Goal: Navigation & Orientation: Find specific page/section

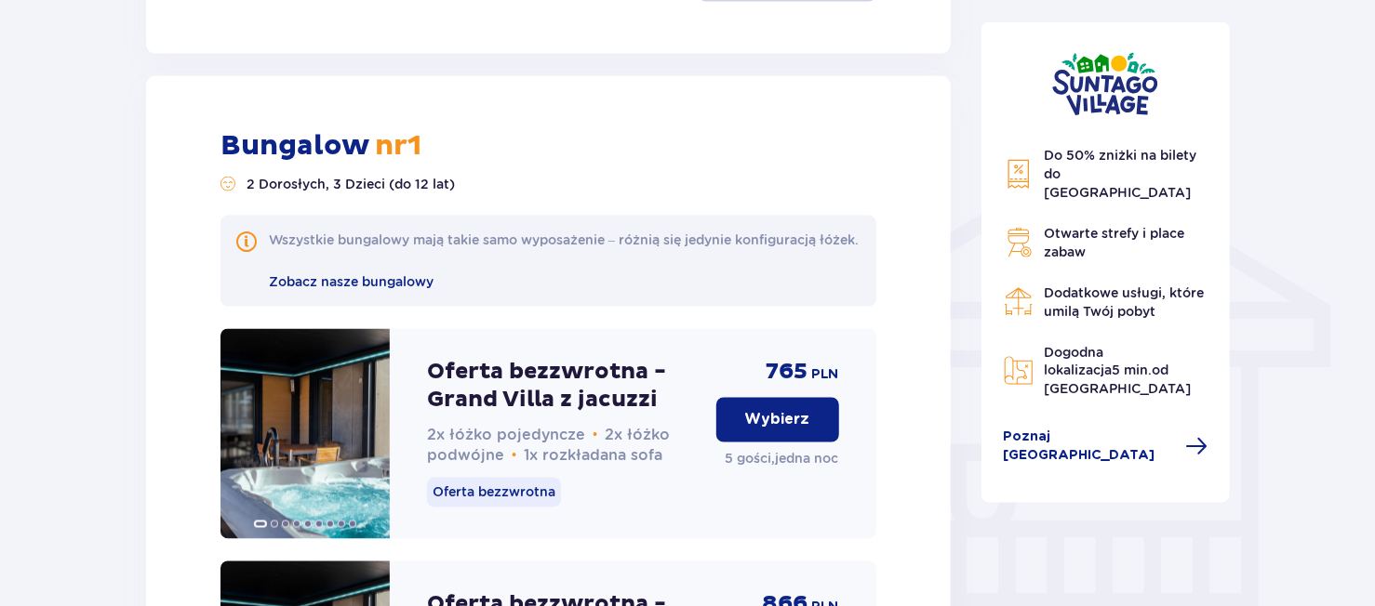
scroll to position [1314, 0]
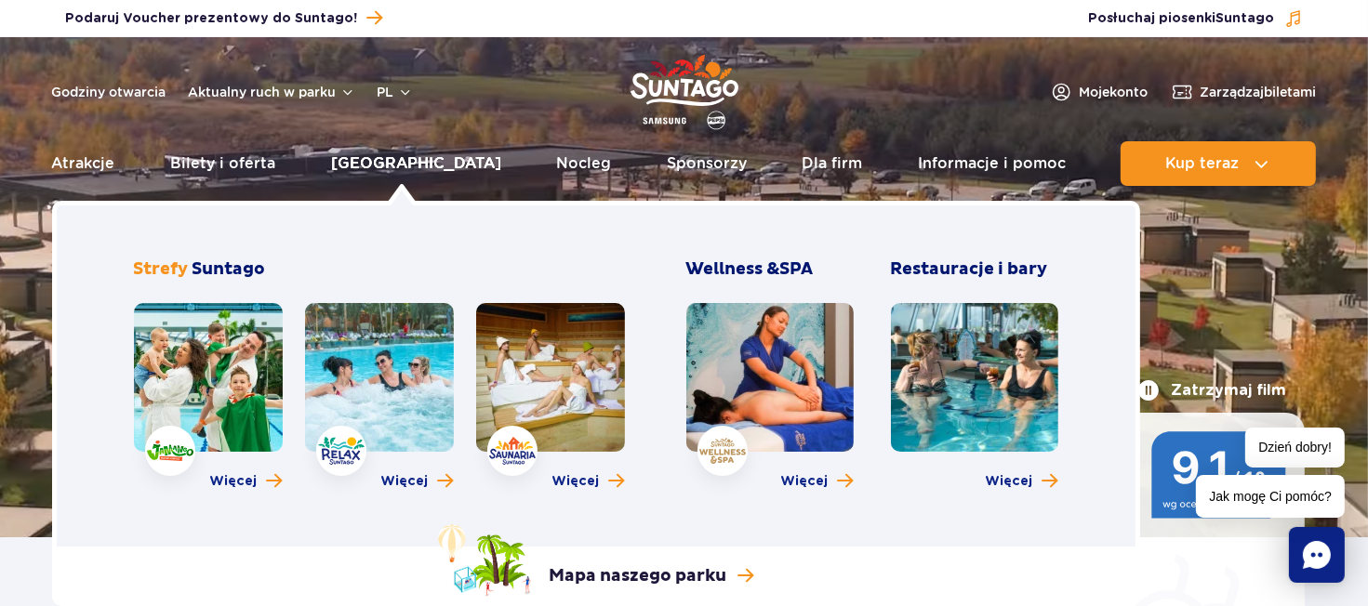
click at [406, 167] on link "[GEOGRAPHIC_DATA]" at bounding box center [416, 163] width 170 height 45
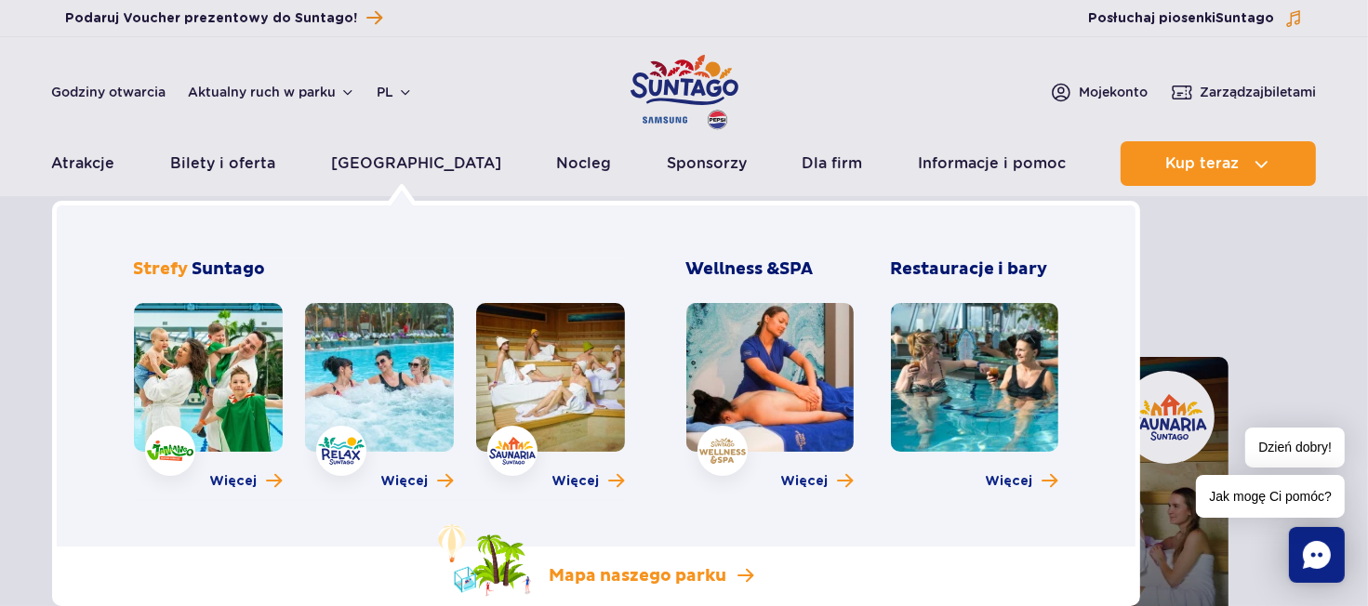
click at [650, 580] on p "Mapa naszego parku" at bounding box center [639, 576] width 178 height 22
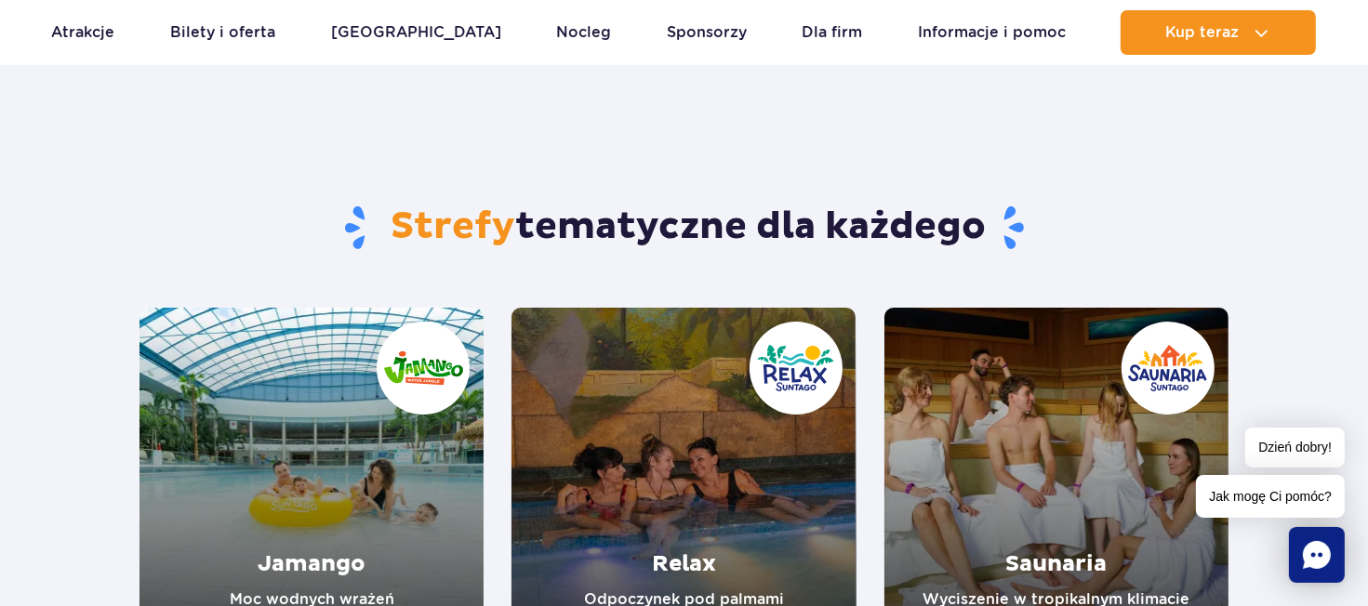
scroll to position [93, 0]
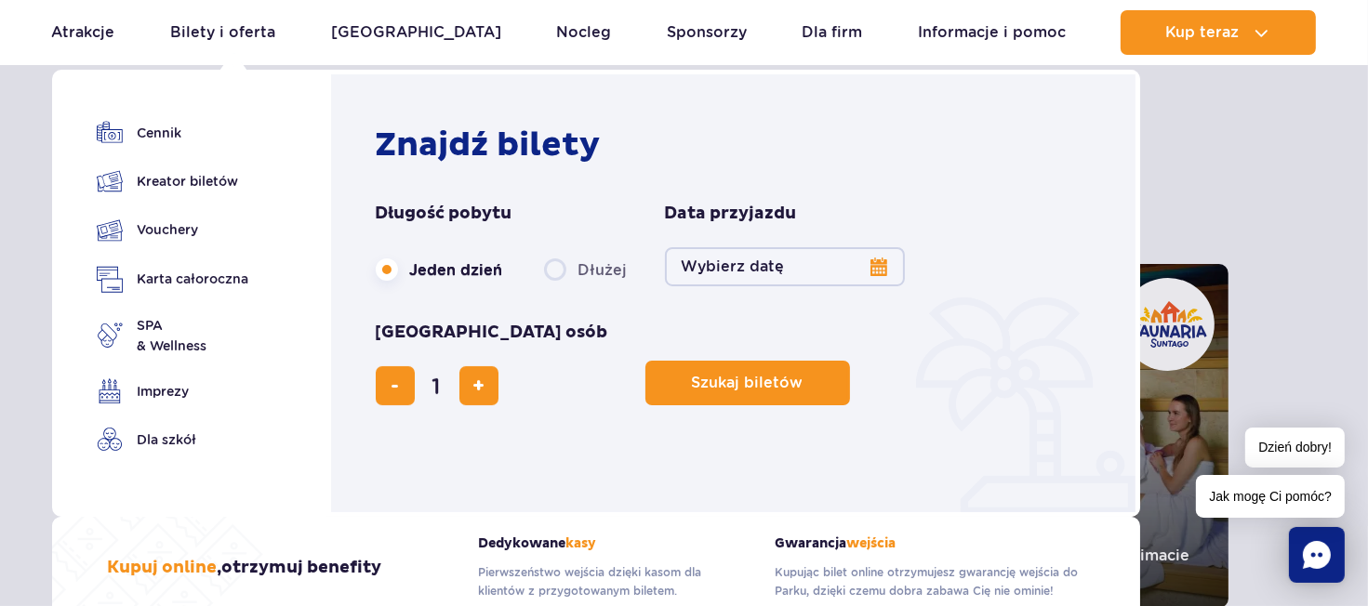
click at [732, 273] on button "Wybierz datę" at bounding box center [785, 266] width 240 height 39
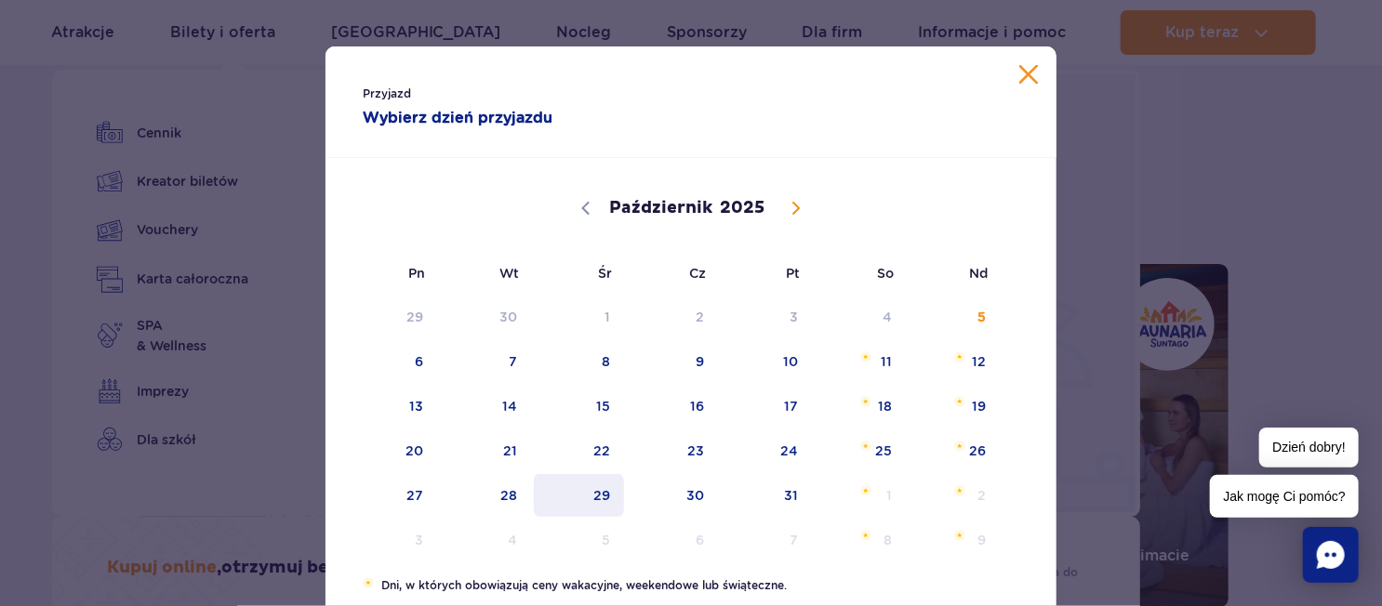
click at [587, 507] on span "29" at bounding box center [579, 495] width 94 height 43
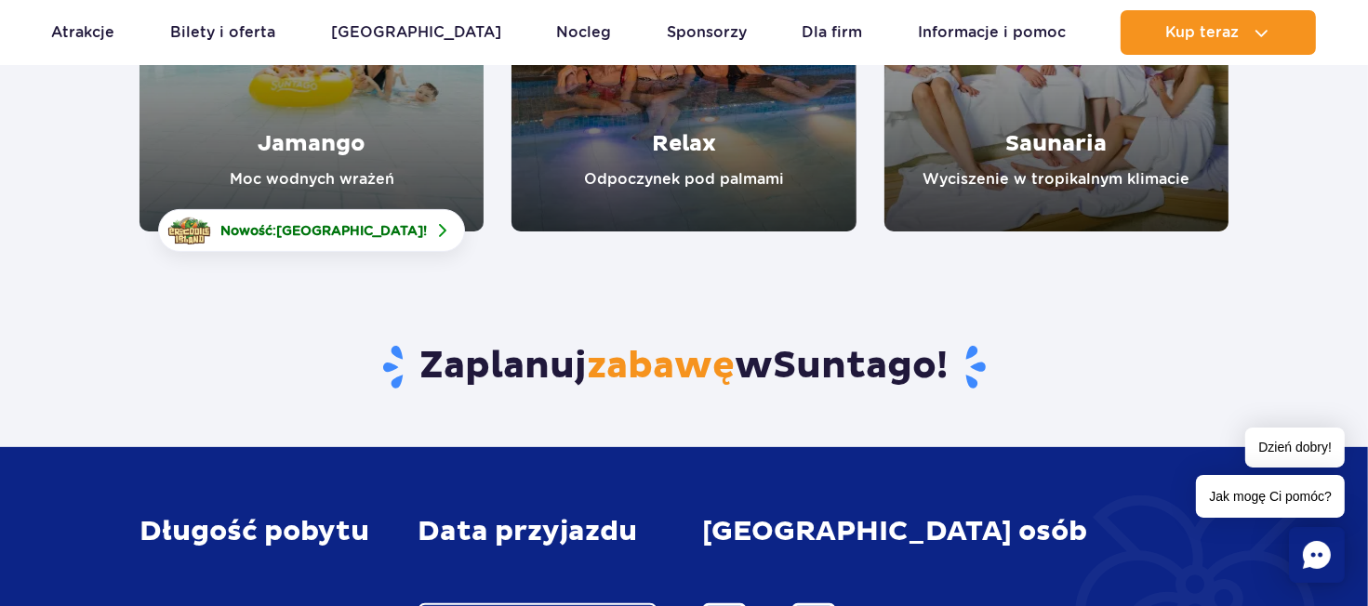
scroll to position [463, 0]
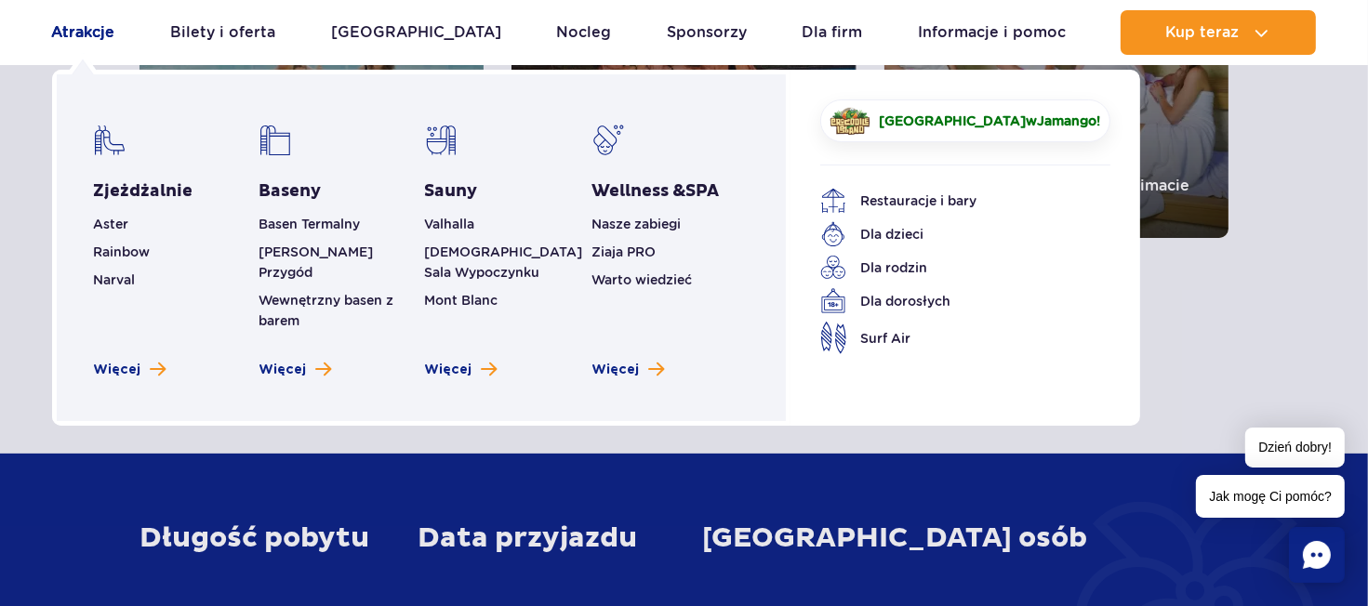
click at [73, 28] on link "Atrakcje" at bounding box center [83, 32] width 63 height 45
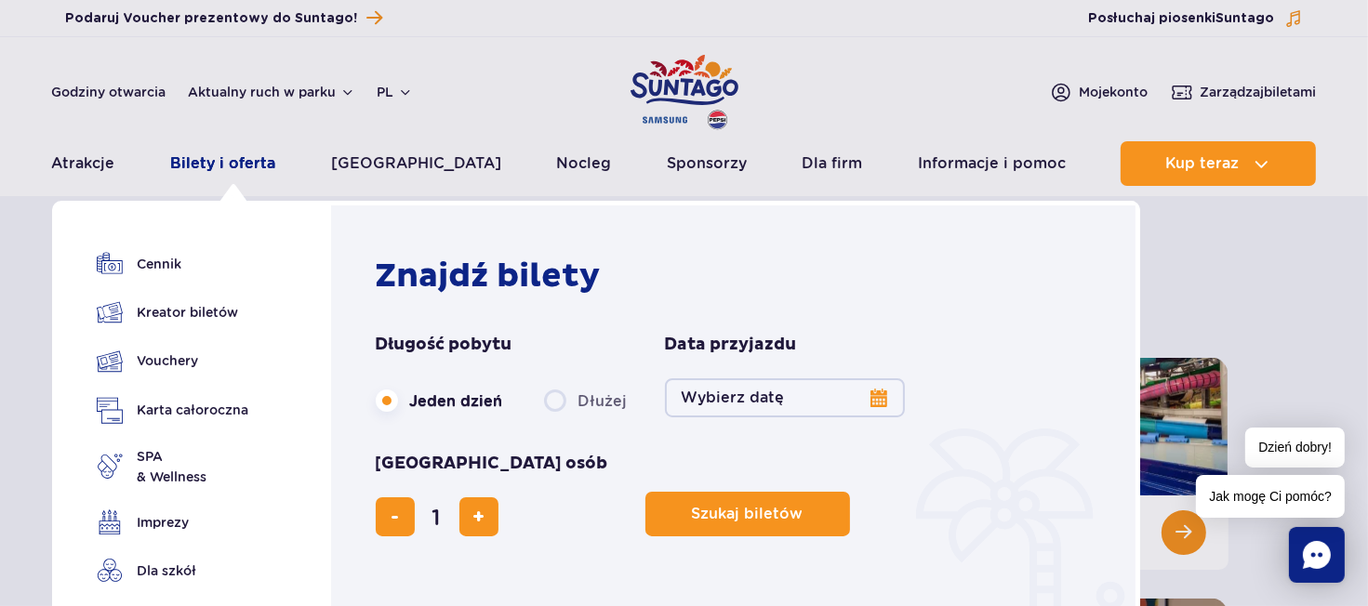
click at [247, 159] on link "Bilety i oferta" at bounding box center [222, 163] width 105 height 45
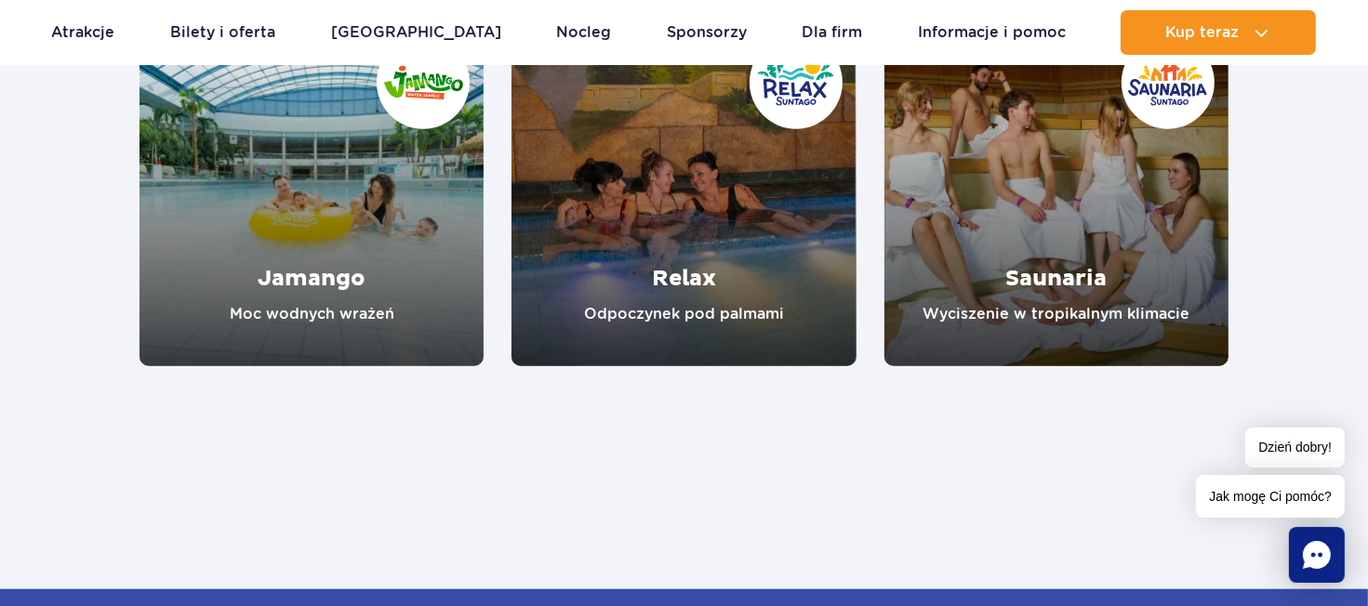
scroll to position [1767, 0]
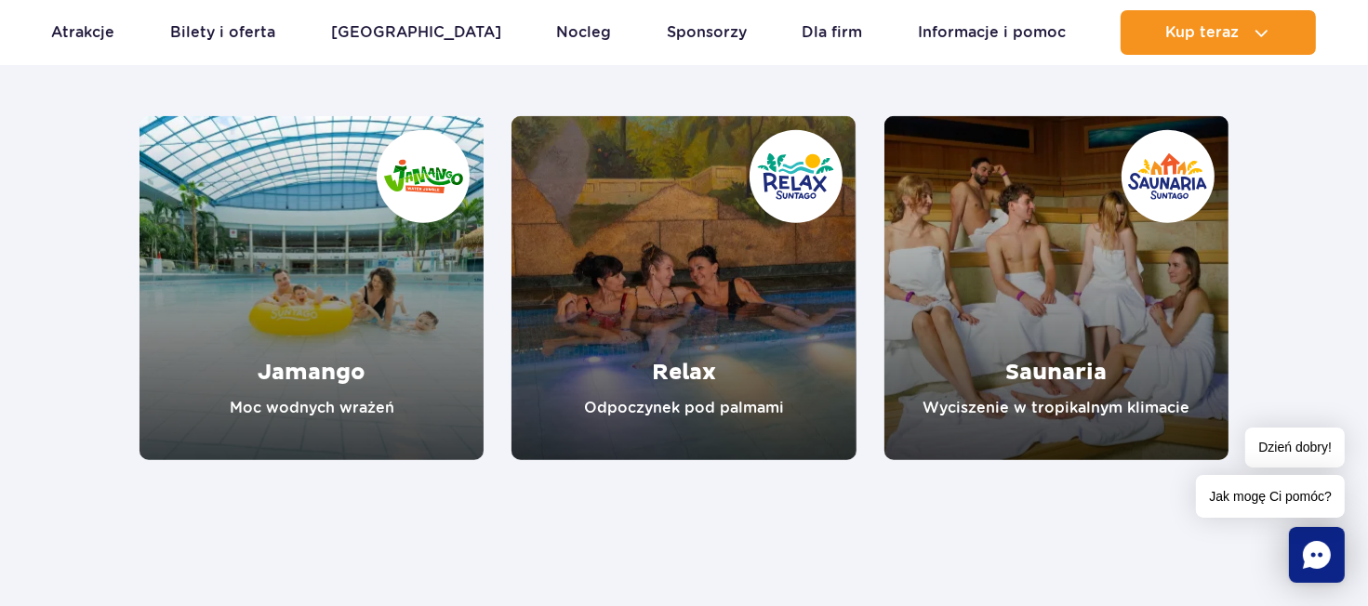
click at [361, 291] on link "Jamango" at bounding box center [312, 288] width 344 height 344
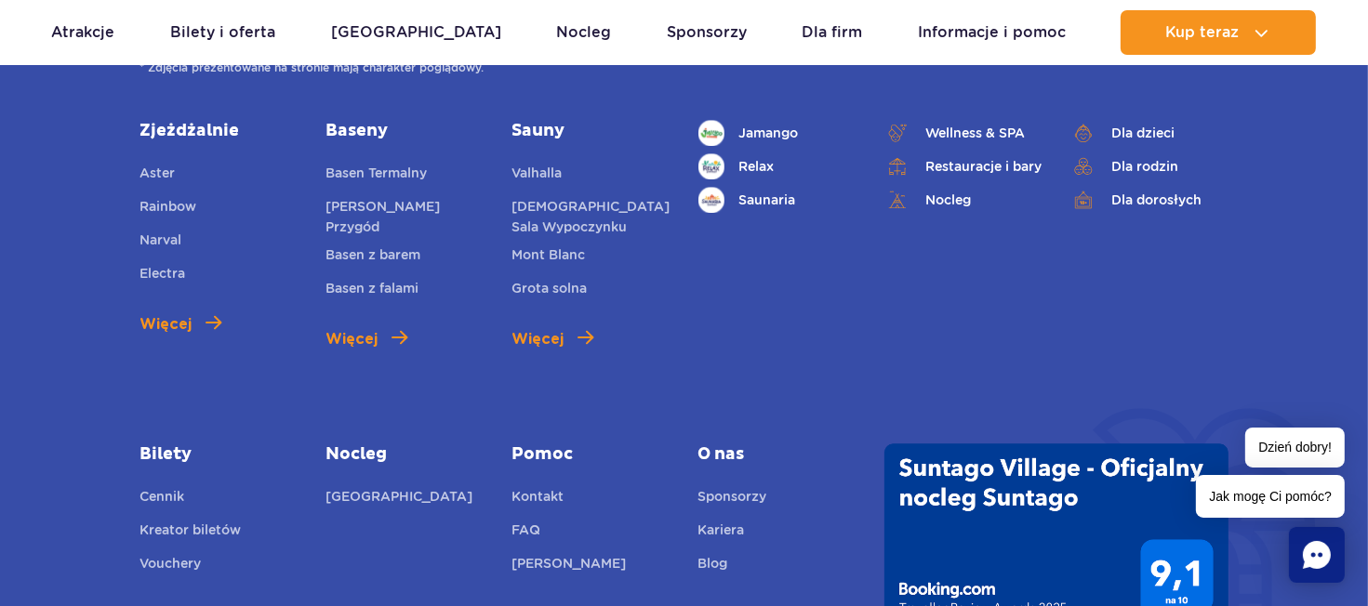
scroll to position [5208, 0]
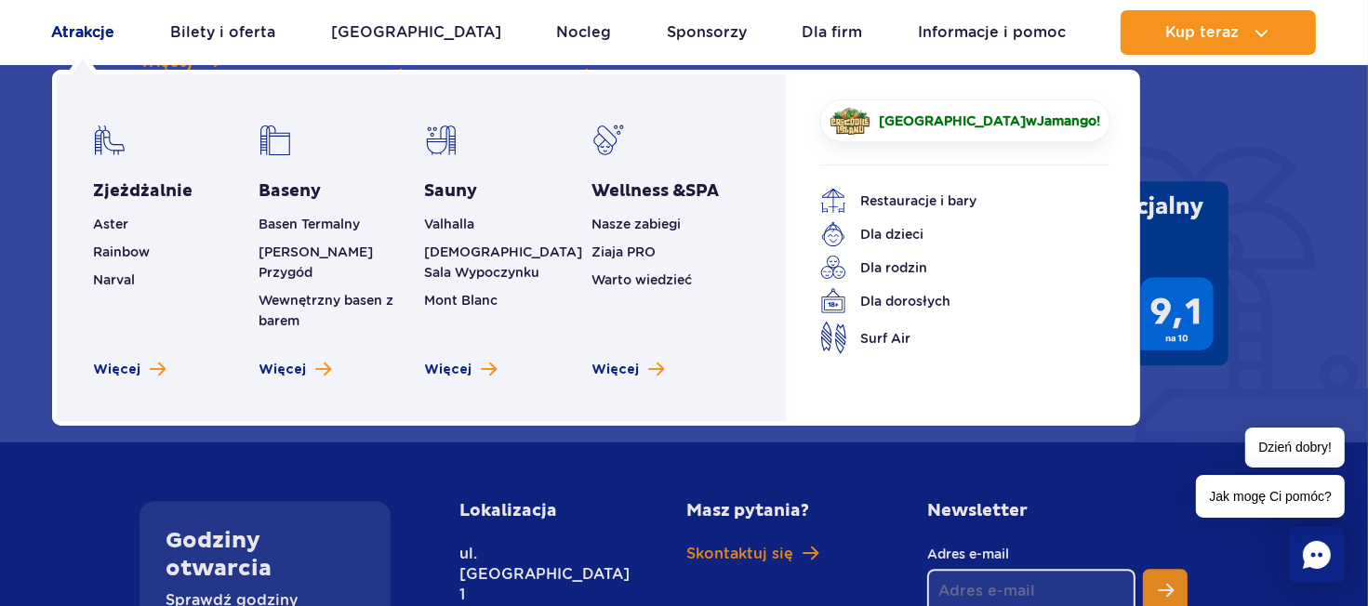
click at [74, 35] on link "Atrakcje" at bounding box center [83, 32] width 63 height 45
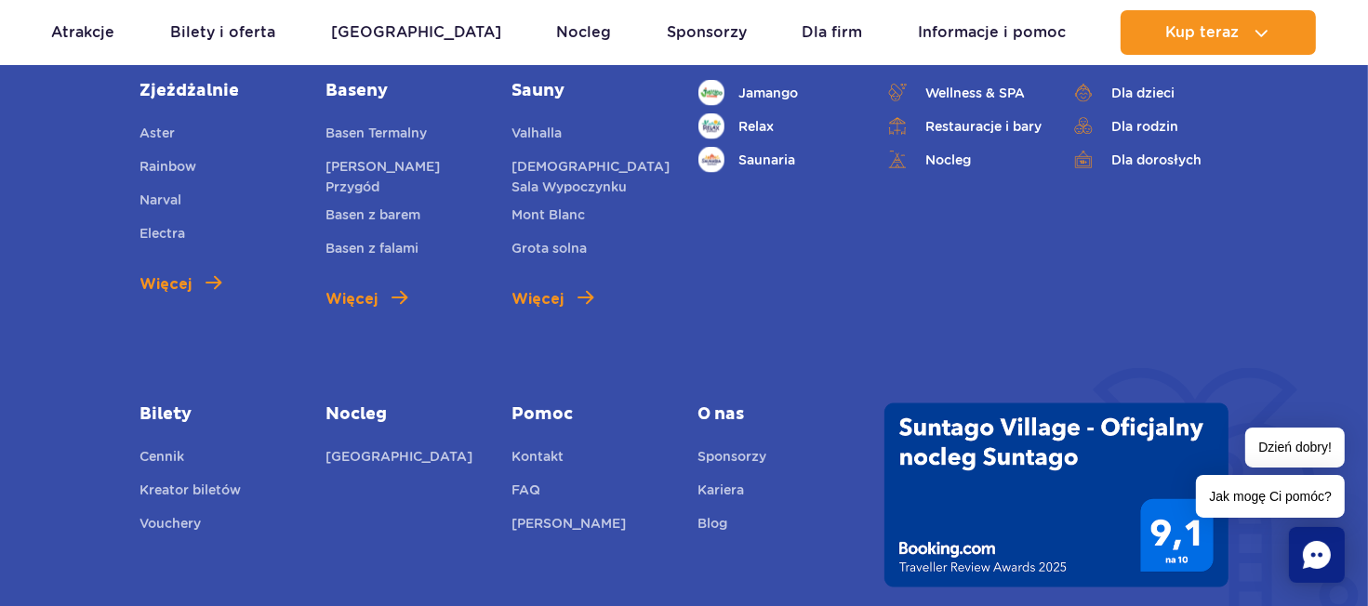
scroll to position [2604, 0]
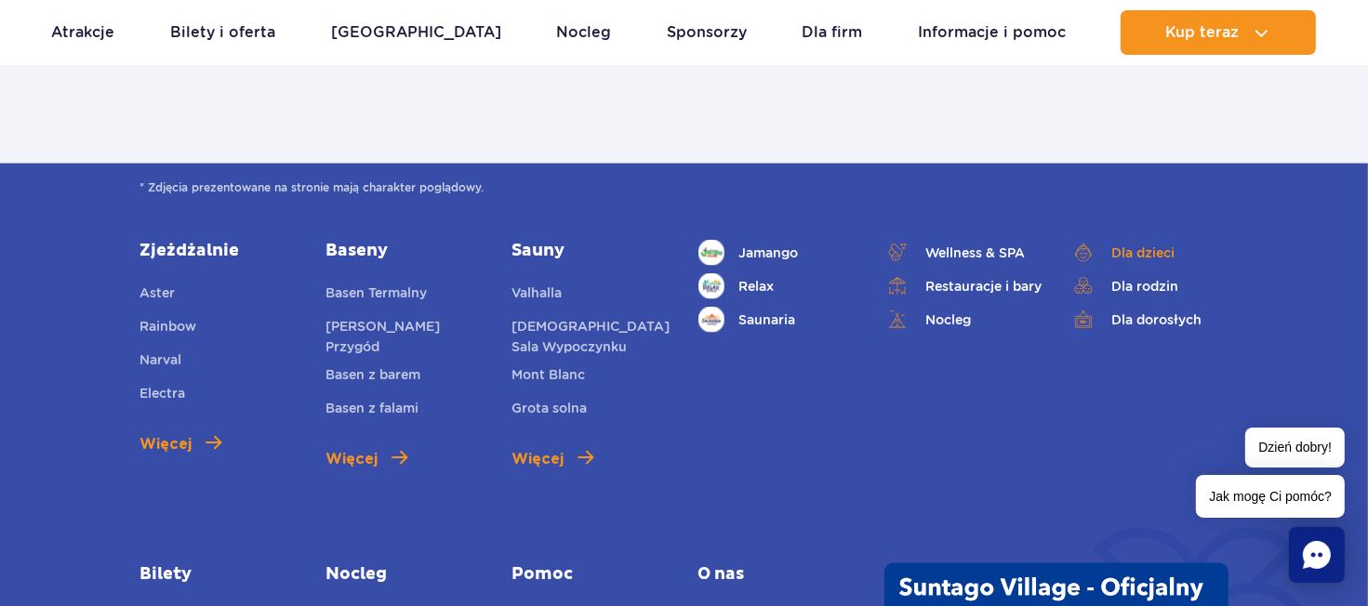
click at [1132, 256] on link "Dla dzieci" at bounding box center [1150, 253] width 158 height 26
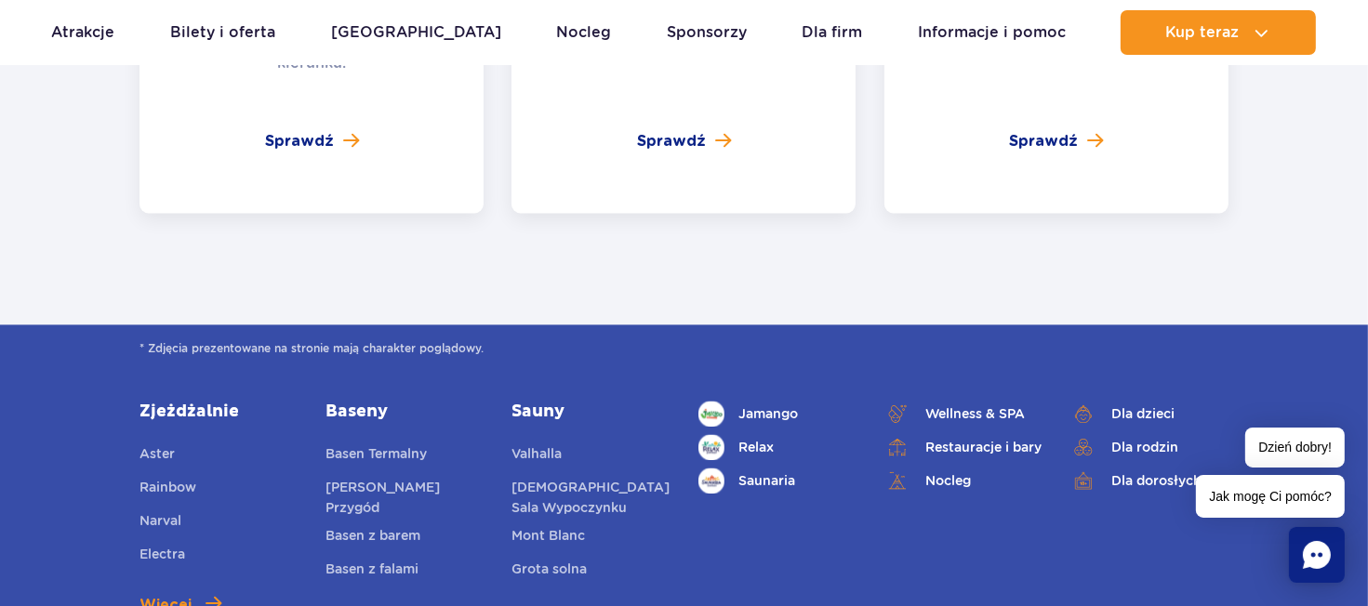
scroll to position [3255, 0]
